Goal: Information Seeking & Learning: Learn about a topic

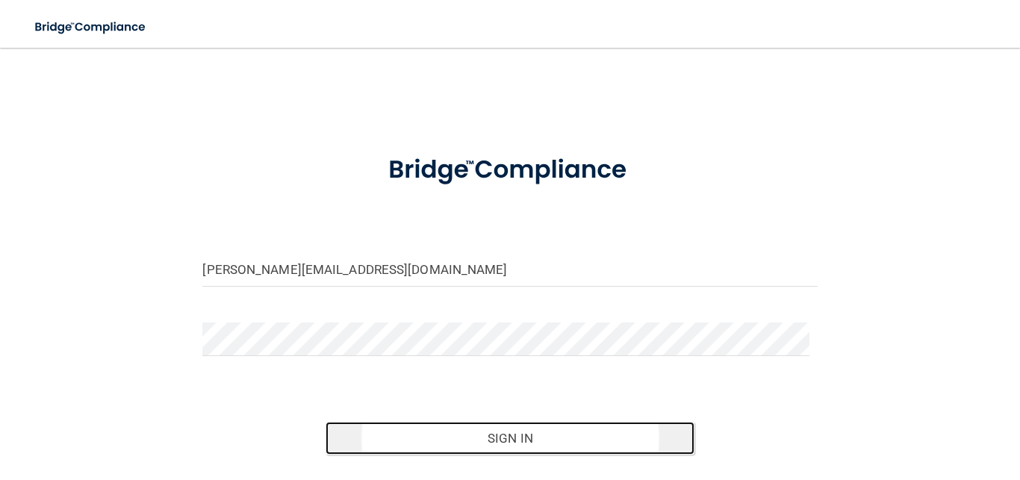
click at [474, 435] on button "Sign In" at bounding box center [510, 438] width 369 height 33
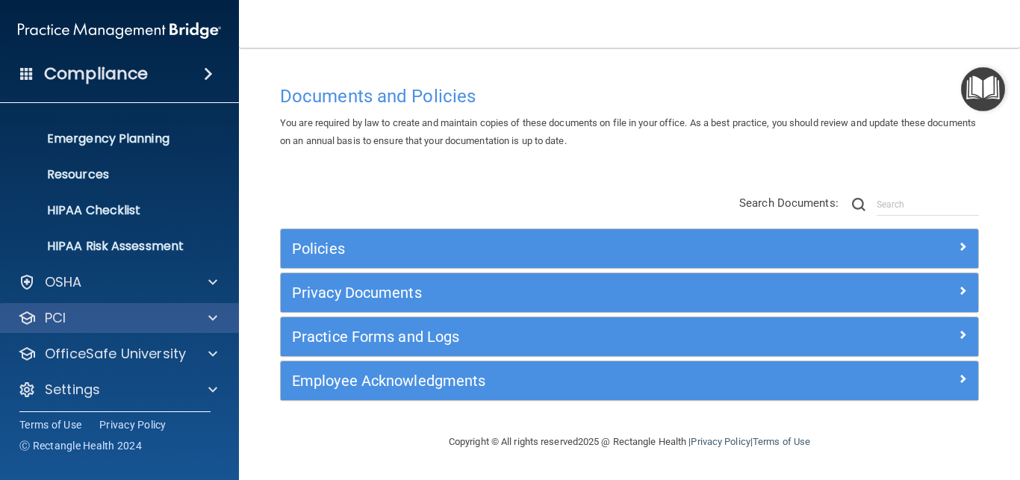
scroll to position [140, 0]
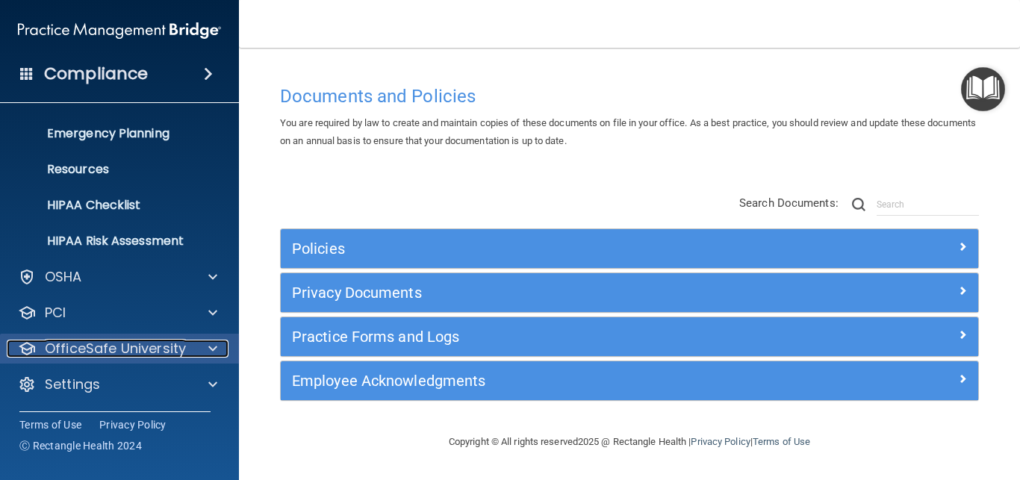
click at [140, 346] on p "OfficeSafe University" at bounding box center [115, 349] width 141 height 18
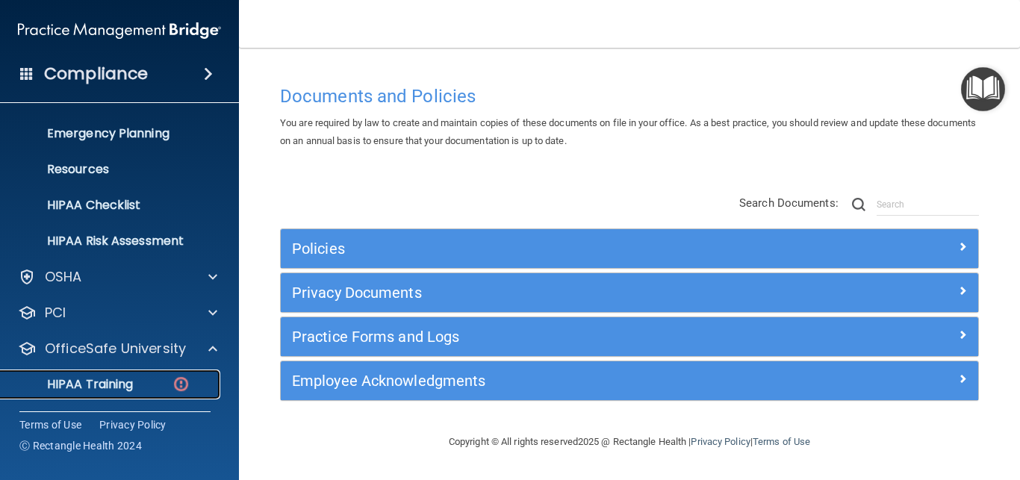
click at [111, 386] on p "HIPAA Training" at bounding box center [71, 384] width 123 height 15
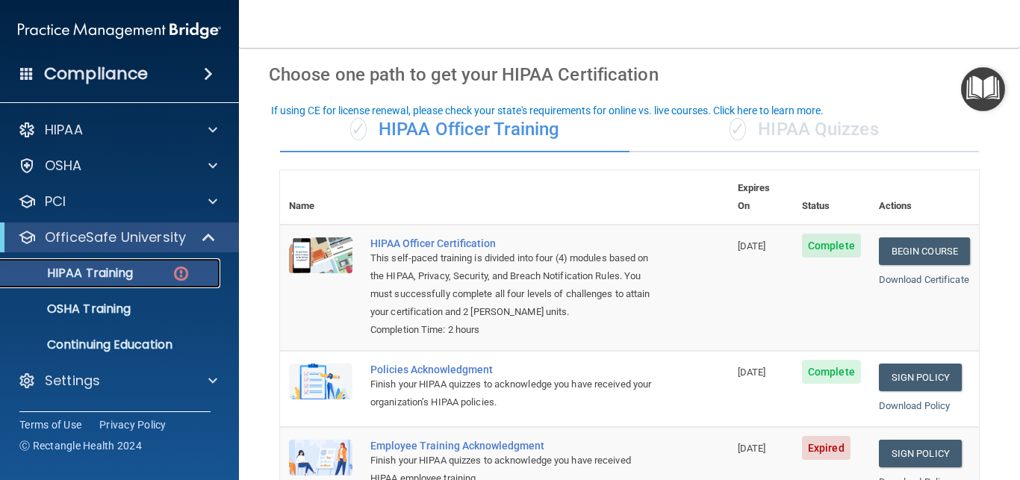
scroll to position [134, 0]
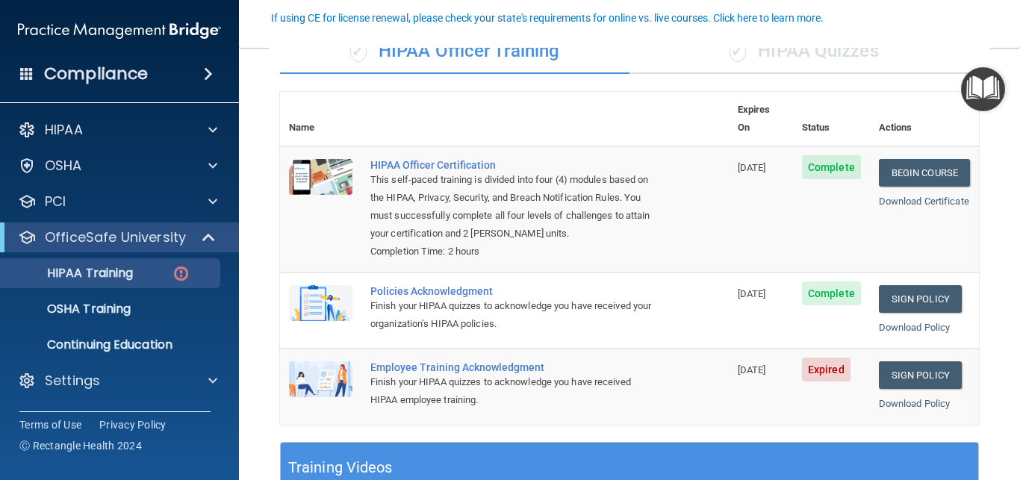
click at [445, 368] on div "Employee Training Acknowledgment" at bounding box center [512, 367] width 284 height 12
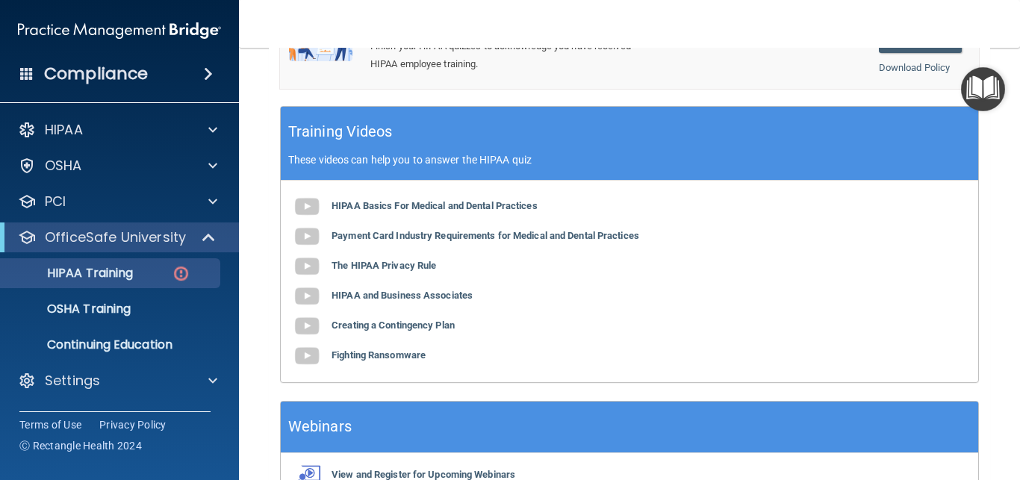
scroll to position [561, 0]
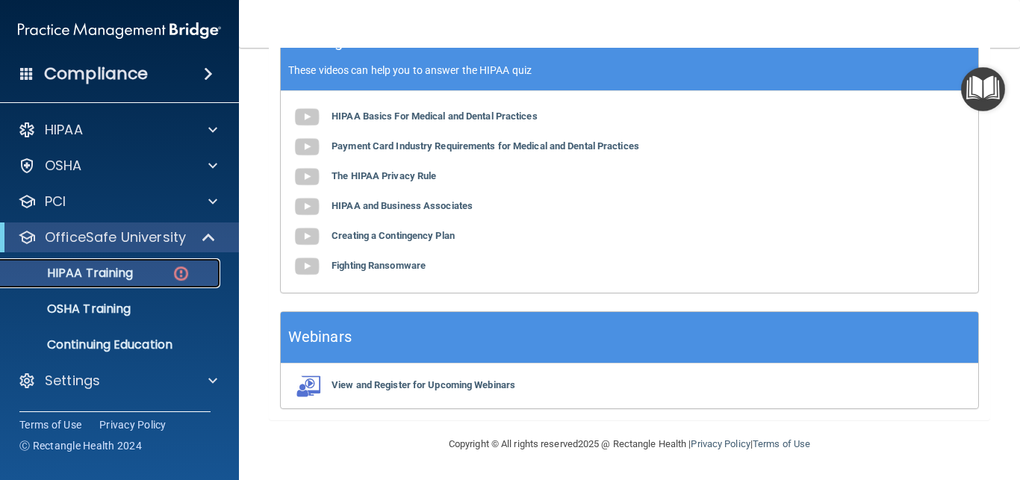
click at [113, 270] on p "HIPAA Training" at bounding box center [71, 273] width 123 height 15
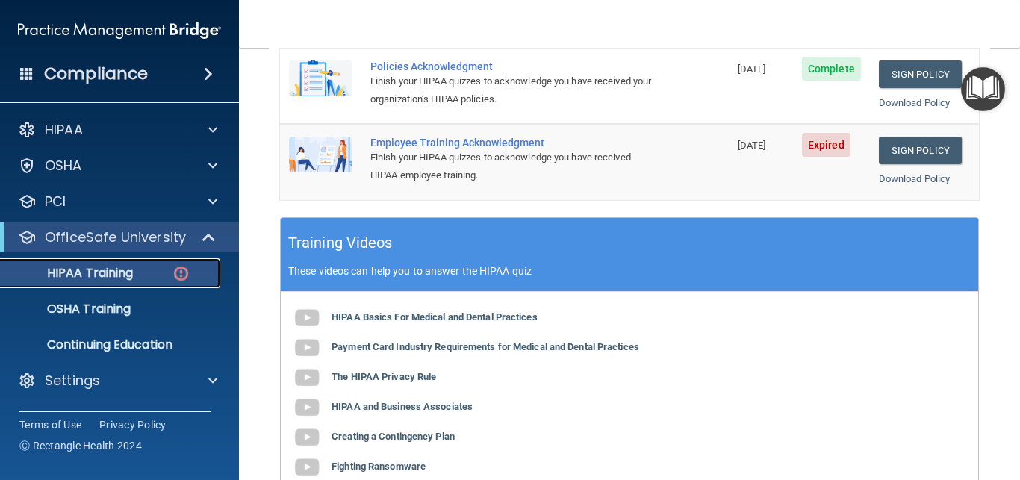
scroll to position [292, 0]
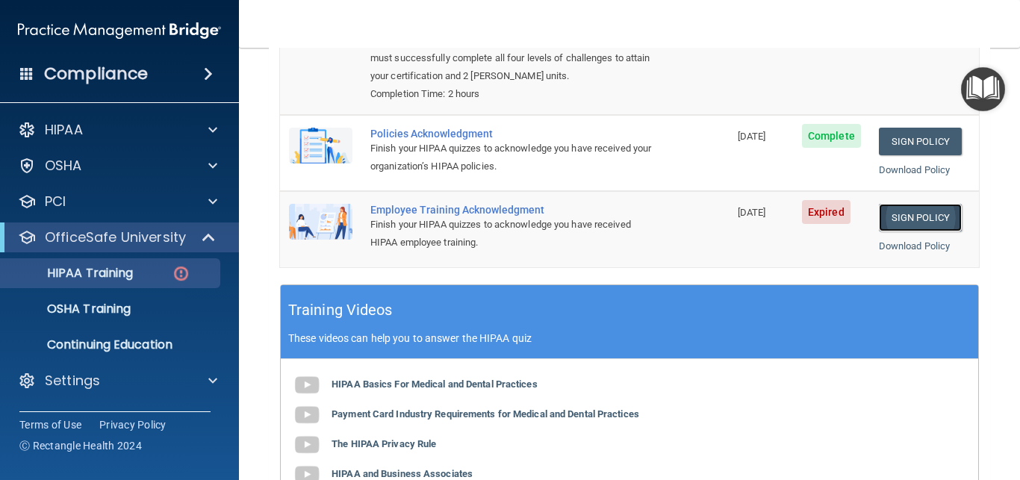
click at [913, 214] on link "Sign Policy" at bounding box center [920, 218] width 83 height 28
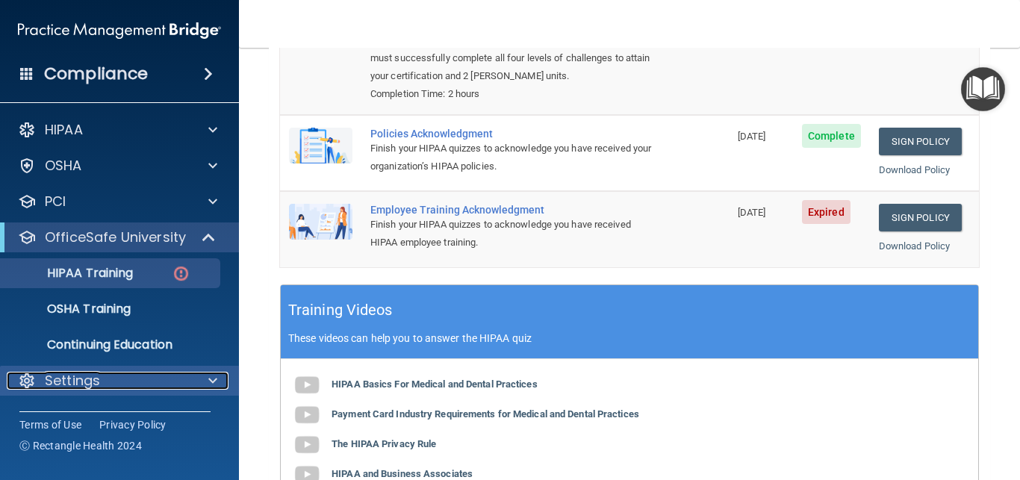
click at [208, 378] on div at bounding box center [210, 381] width 37 height 18
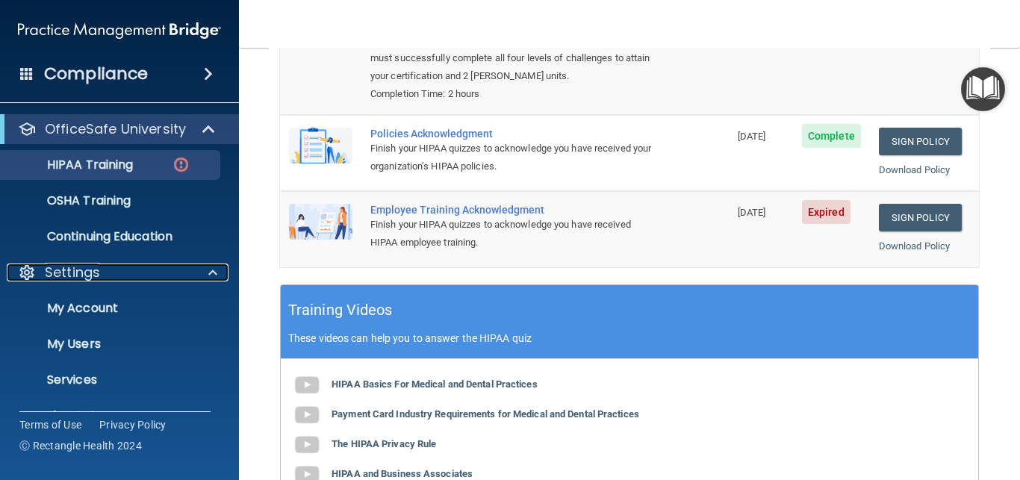
scroll to position [132, 0]
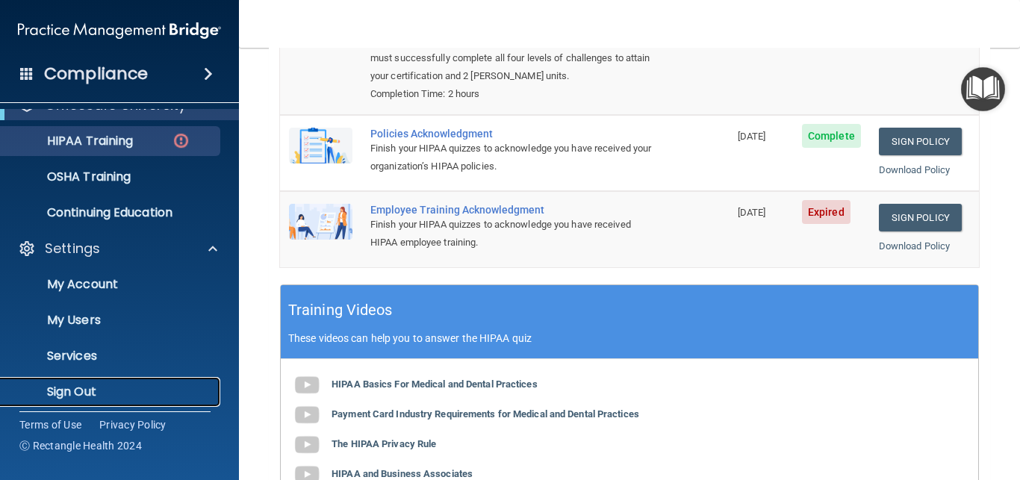
click at [86, 393] on p "Sign Out" at bounding box center [112, 392] width 204 height 15
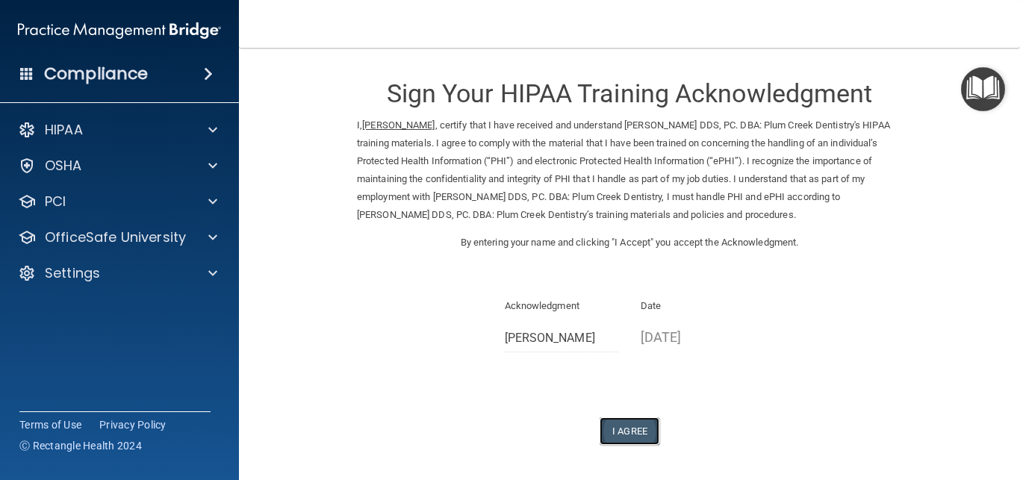
click at [615, 431] on button "I Agree" at bounding box center [630, 431] width 60 height 28
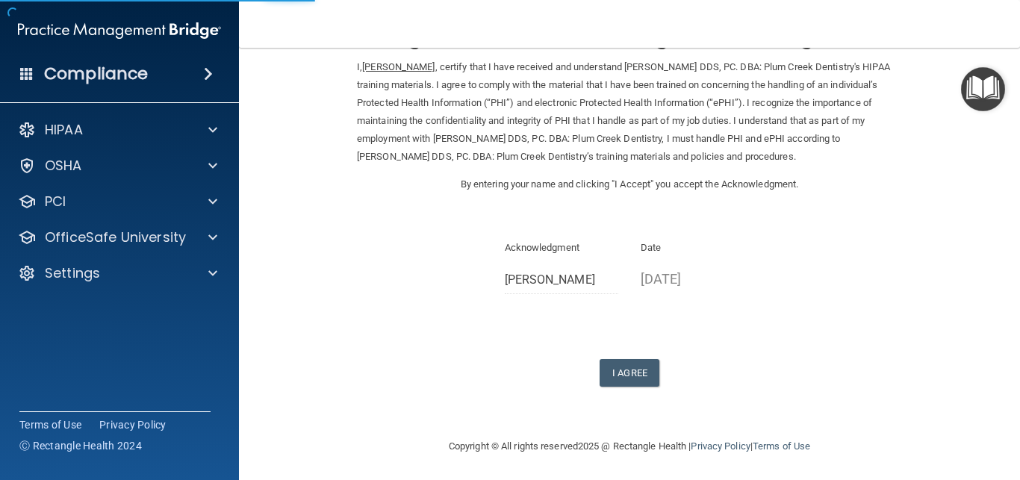
scroll to position [60, 0]
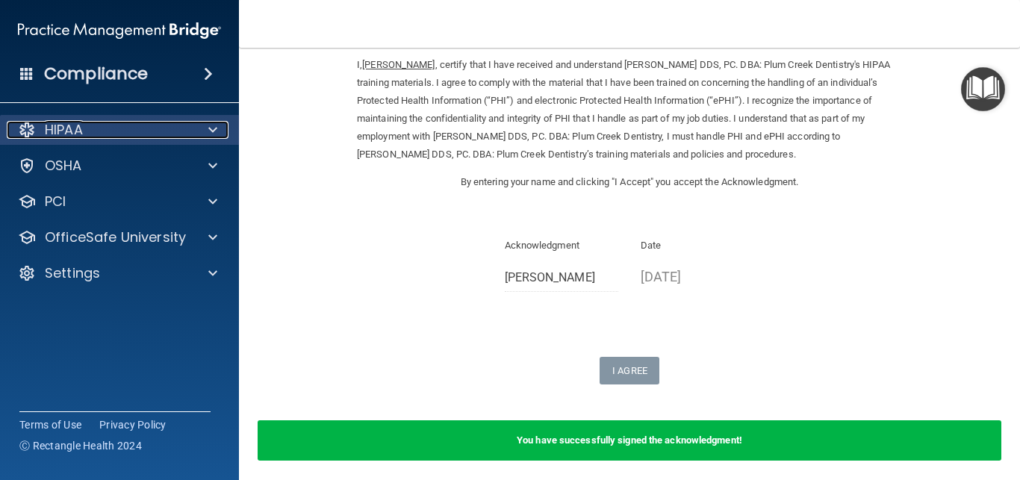
click at [87, 125] on div "HIPAA" at bounding box center [99, 130] width 185 height 18
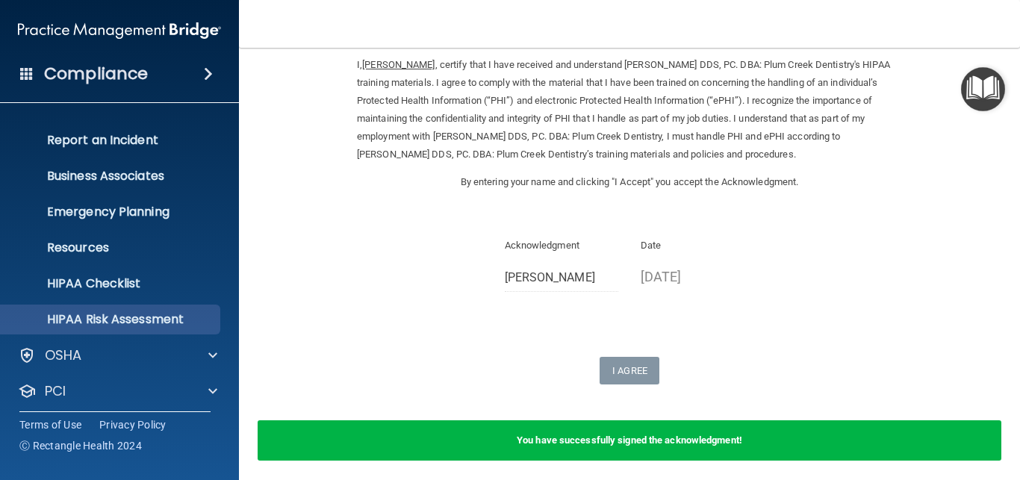
scroll to position [0, 0]
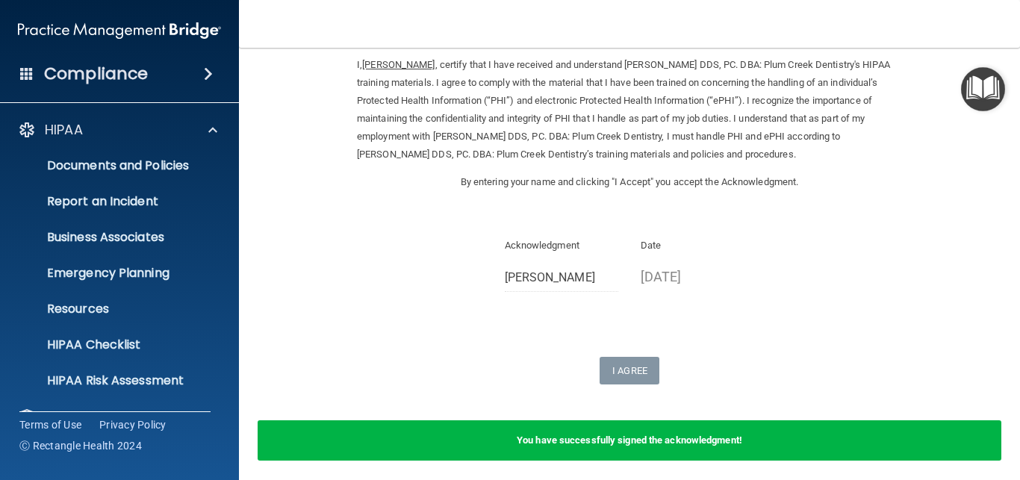
click at [122, 73] on h4 "Compliance" at bounding box center [96, 73] width 104 height 21
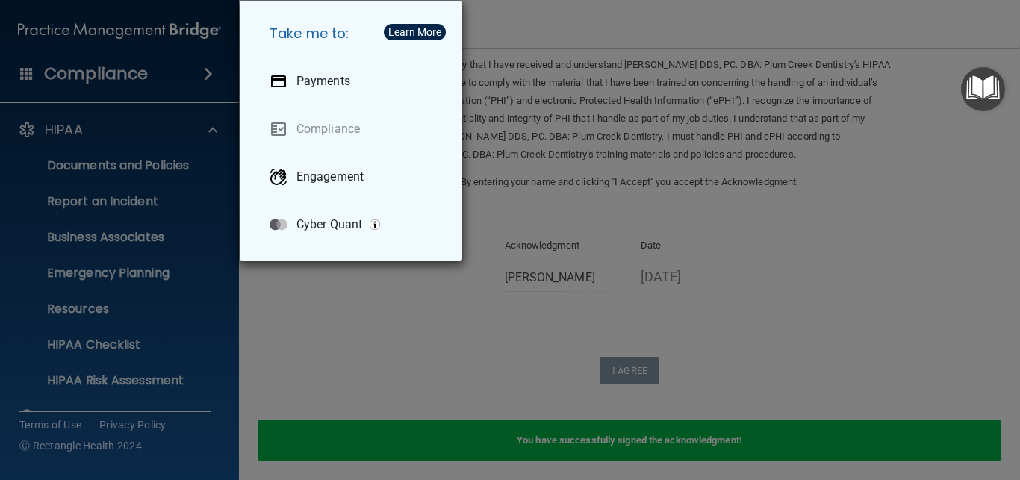
click at [122, 73] on div "Take me to: Payments Compliance Engagement Cyber Quant" at bounding box center [510, 240] width 1020 height 480
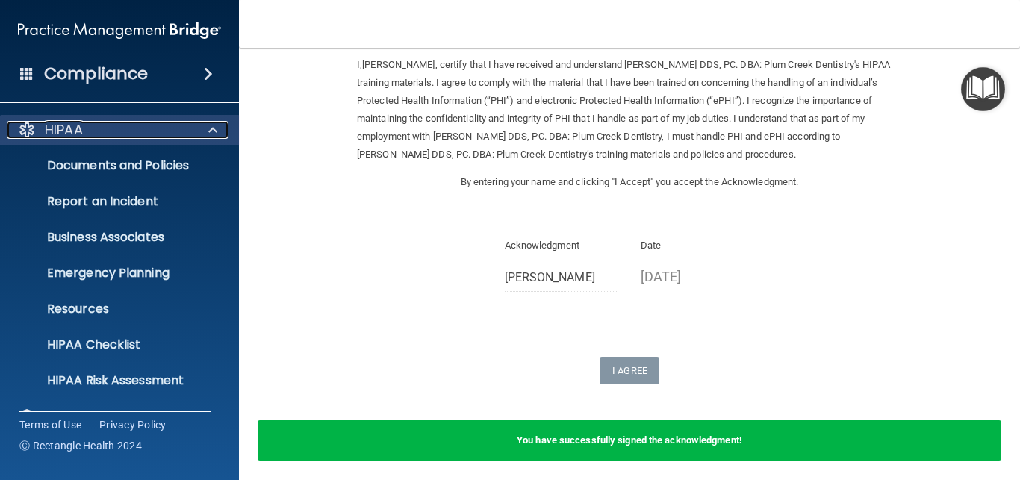
click at [94, 122] on div "HIPAA" at bounding box center [99, 130] width 185 height 18
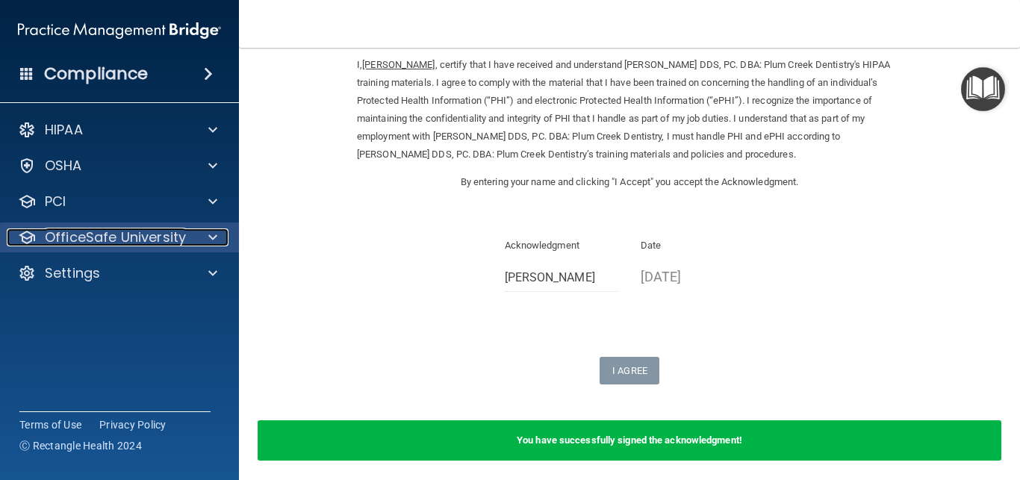
click at [113, 241] on p "OfficeSafe University" at bounding box center [115, 238] width 141 height 18
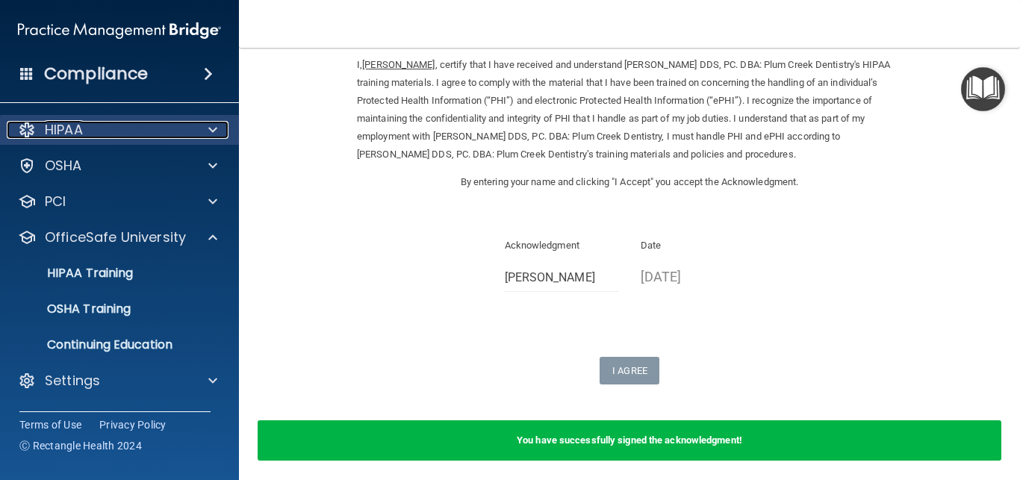
click at [92, 124] on div "HIPAA" at bounding box center [99, 130] width 185 height 18
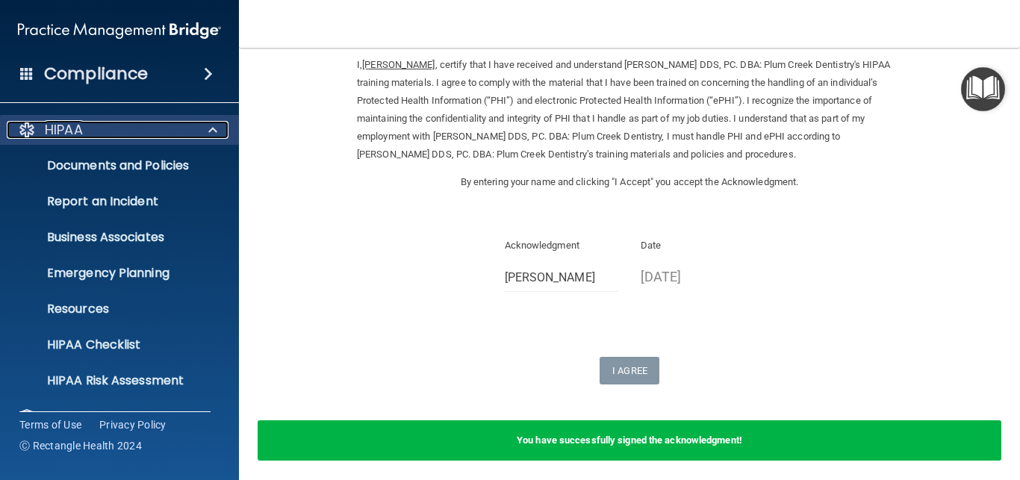
click at [211, 127] on span at bounding box center [212, 130] width 9 height 18
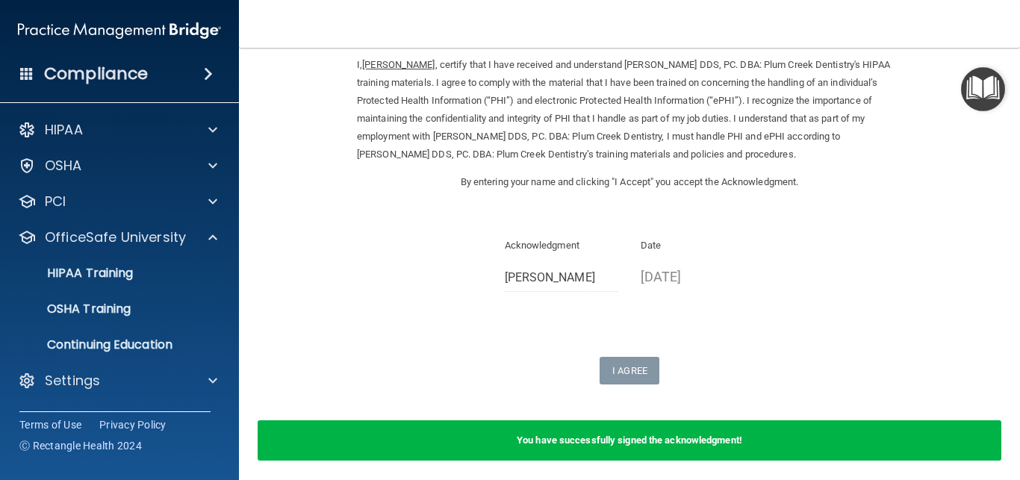
click at [208, 74] on span at bounding box center [208, 74] width 9 height 18
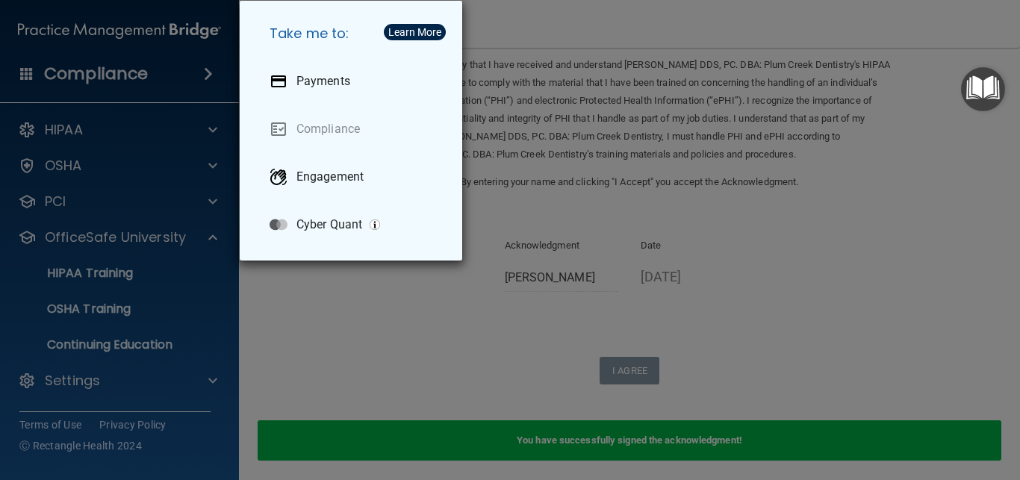
click at [145, 148] on div "Take me to: Payments Compliance Engagement Cyber Quant" at bounding box center [510, 240] width 1020 height 480
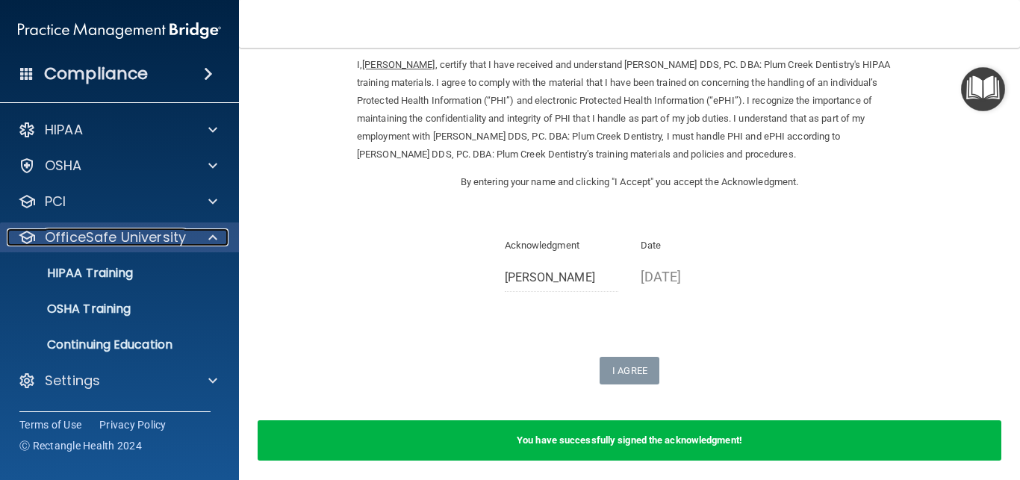
click at [216, 231] on span at bounding box center [212, 238] width 9 height 18
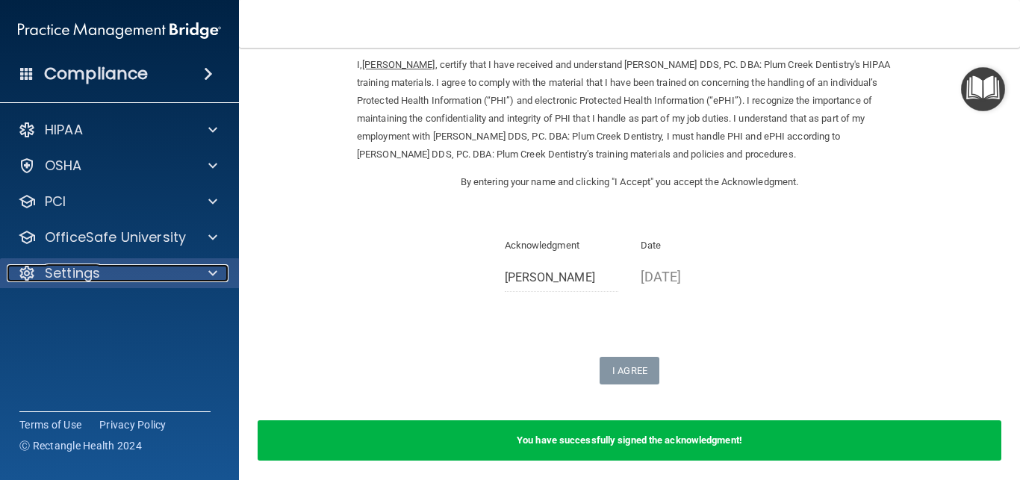
click at [209, 269] on span at bounding box center [212, 273] width 9 height 18
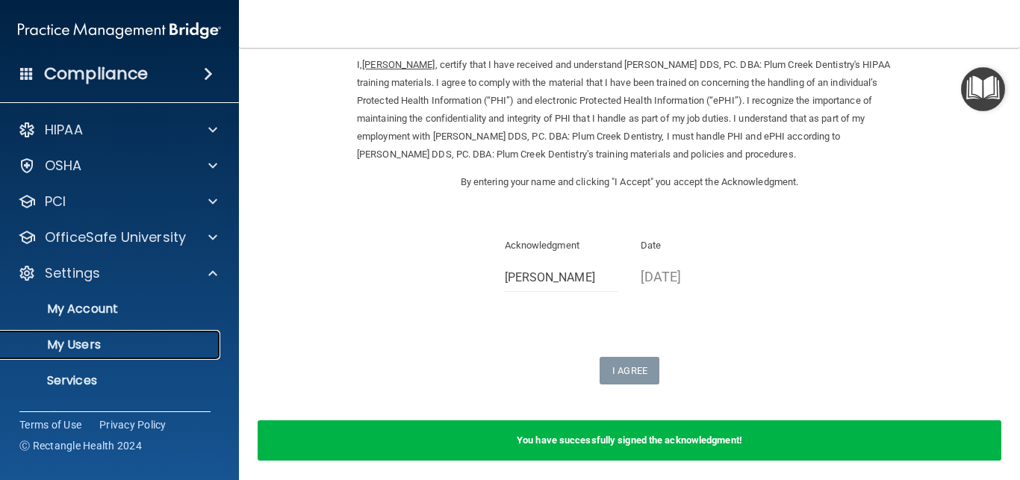
click at [72, 347] on p "My Users" at bounding box center [112, 345] width 204 height 15
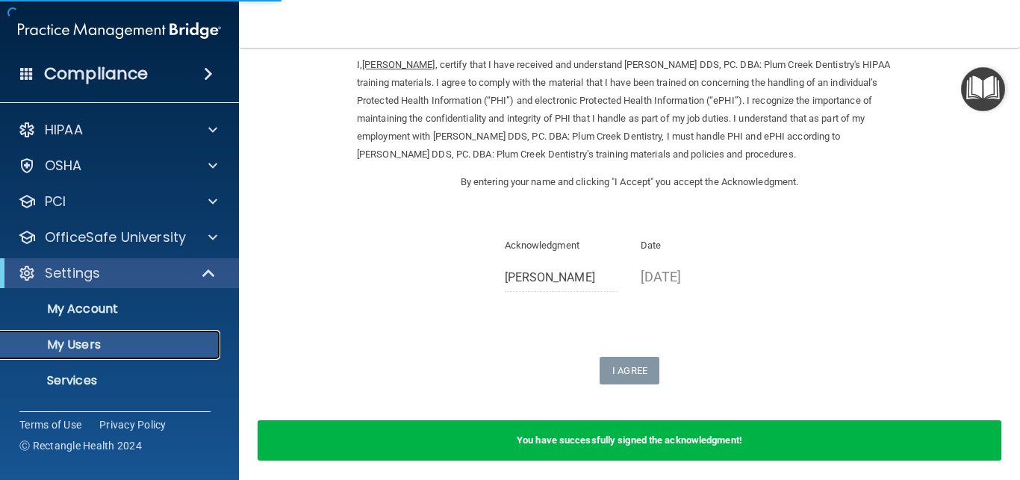
select select "20"
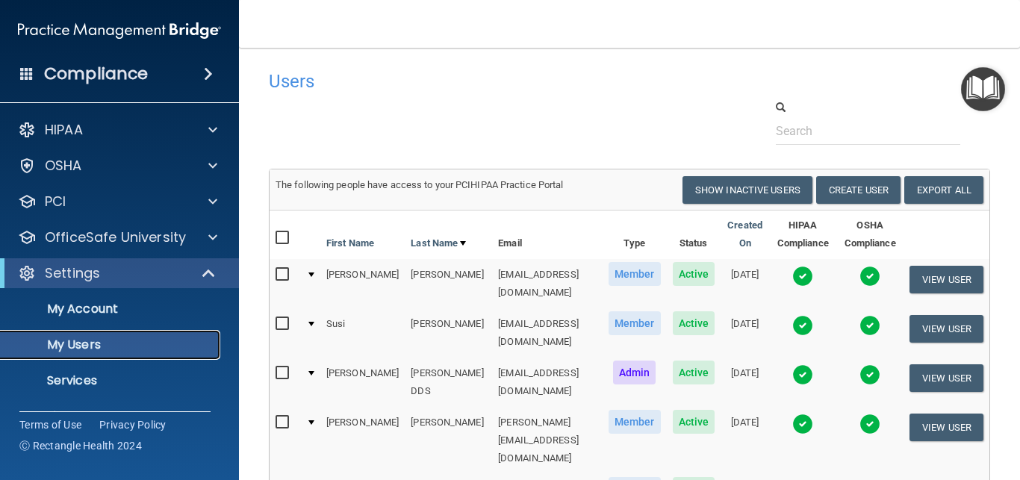
click at [76, 339] on p "My Users" at bounding box center [112, 345] width 204 height 15
click at [68, 308] on p "My Account" at bounding box center [112, 309] width 204 height 15
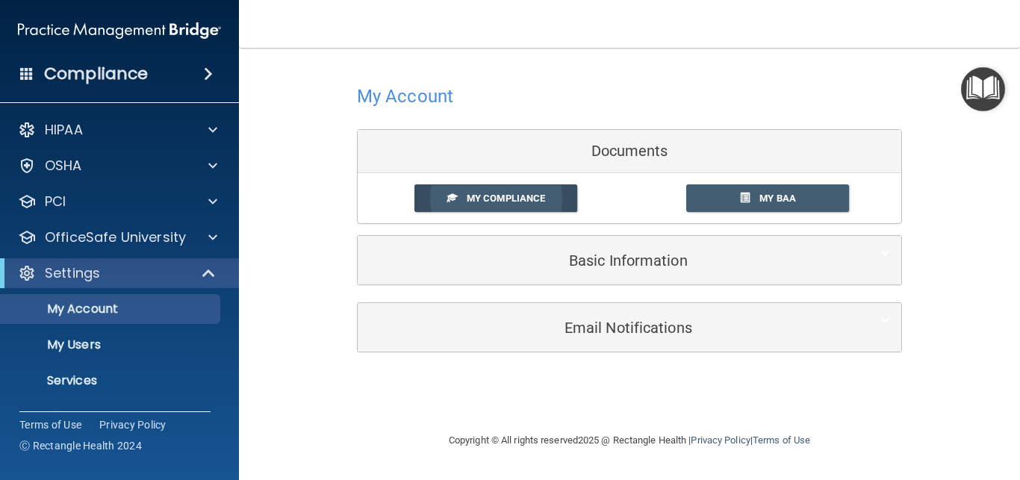
click at [508, 196] on span "My Compliance" at bounding box center [506, 198] width 78 height 11
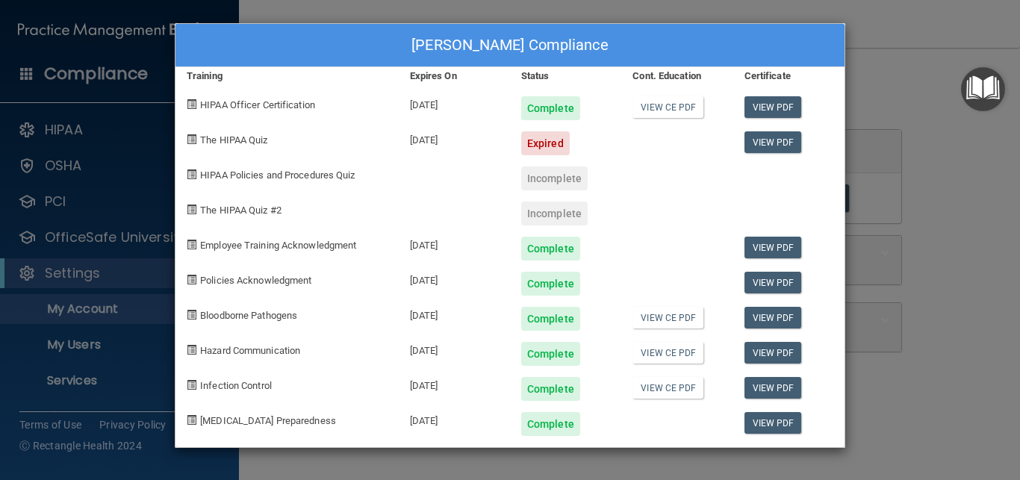
click at [192, 175] on span at bounding box center [192, 175] width 10 height 10
click at [193, 206] on span at bounding box center [192, 210] width 10 height 10
drag, startPoint x: 190, startPoint y: 137, endPoint x: 220, endPoint y: 146, distance: 30.5
click at [202, 141] on div "The HIPAA Quiz" at bounding box center [287, 137] width 223 height 35
click at [780, 136] on link "View PDF" at bounding box center [774, 142] width 58 height 22
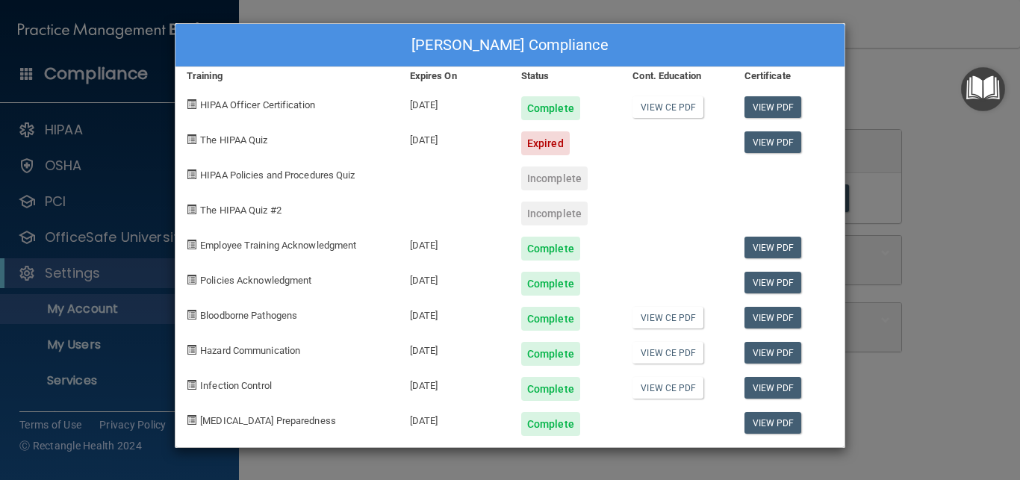
click at [698, 28] on div "Tracy Zern's Compliance" at bounding box center [510, 45] width 669 height 43
click at [866, 21] on div "Tracy Zern's Compliance Training Expires On Status Cont. Education Certificate …" at bounding box center [510, 240] width 1020 height 480
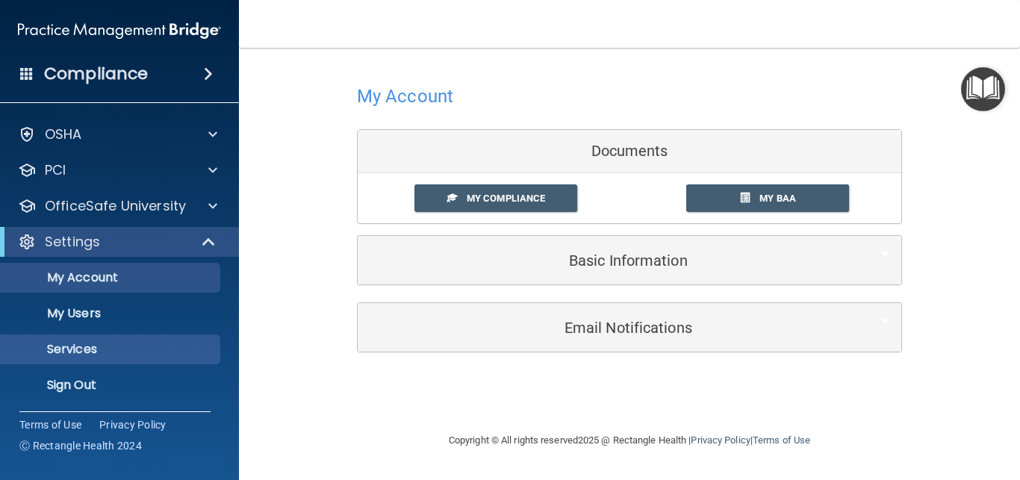
scroll to position [32, 0]
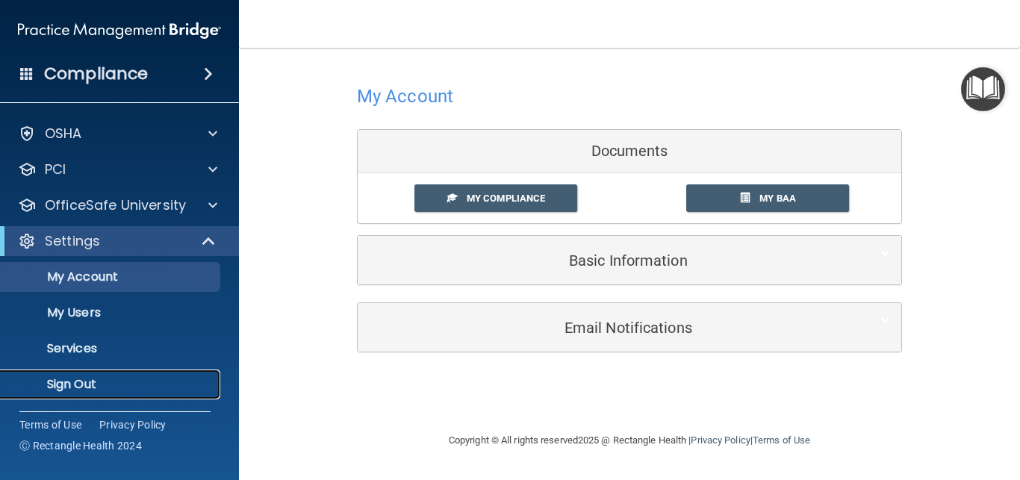
click at [57, 383] on p "Sign Out" at bounding box center [112, 384] width 204 height 15
